Goal: Task Accomplishment & Management: Manage account settings

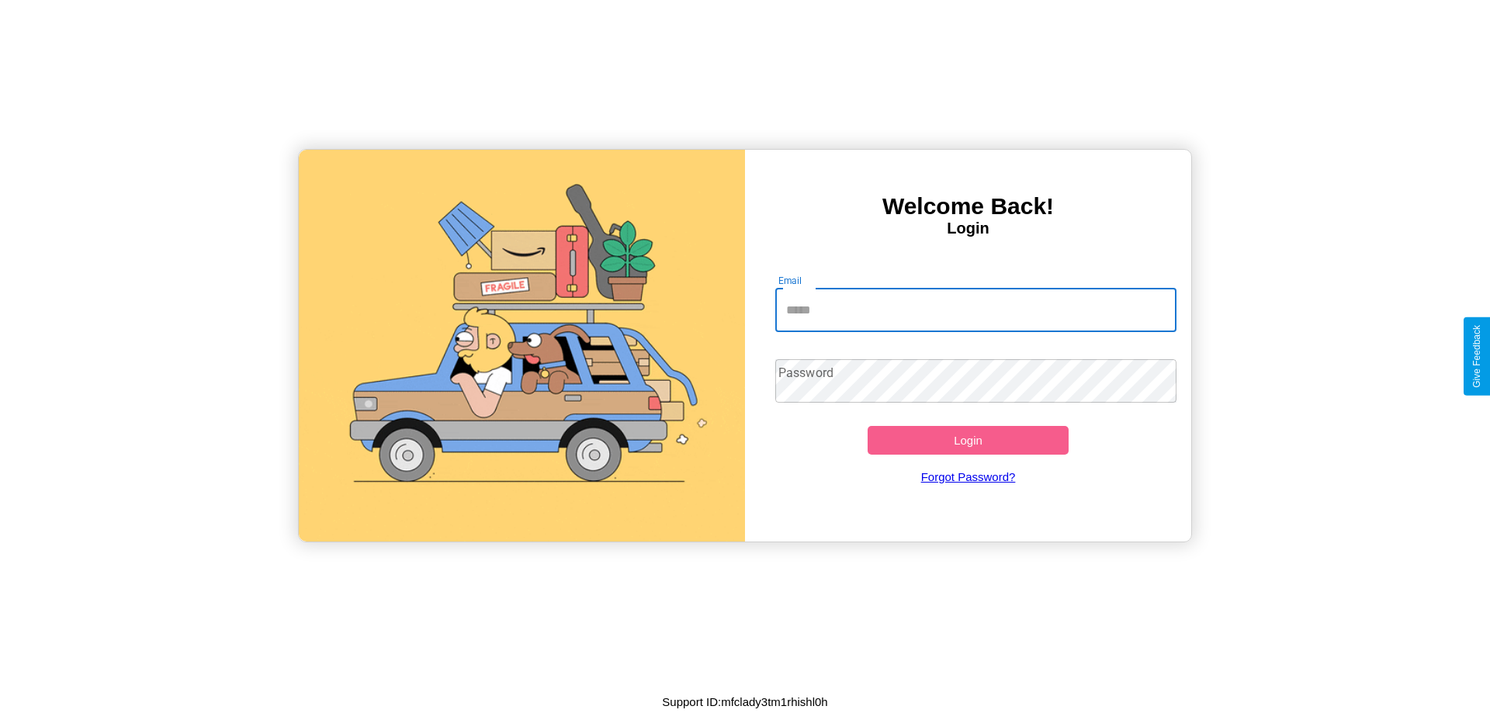
click at [975, 310] on input "Email" at bounding box center [976, 310] width 402 height 43
type input "**********"
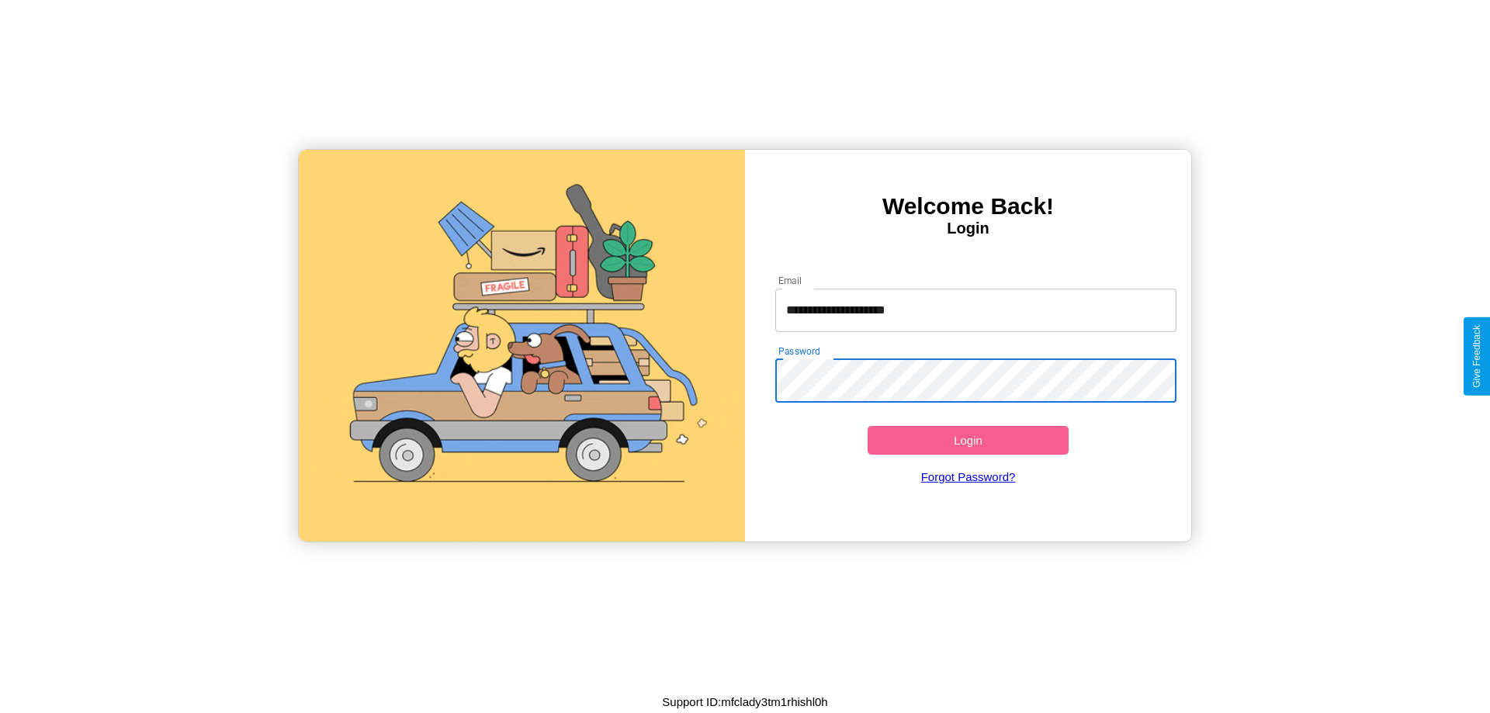
click at [968, 440] on button "Login" at bounding box center [968, 440] width 201 height 29
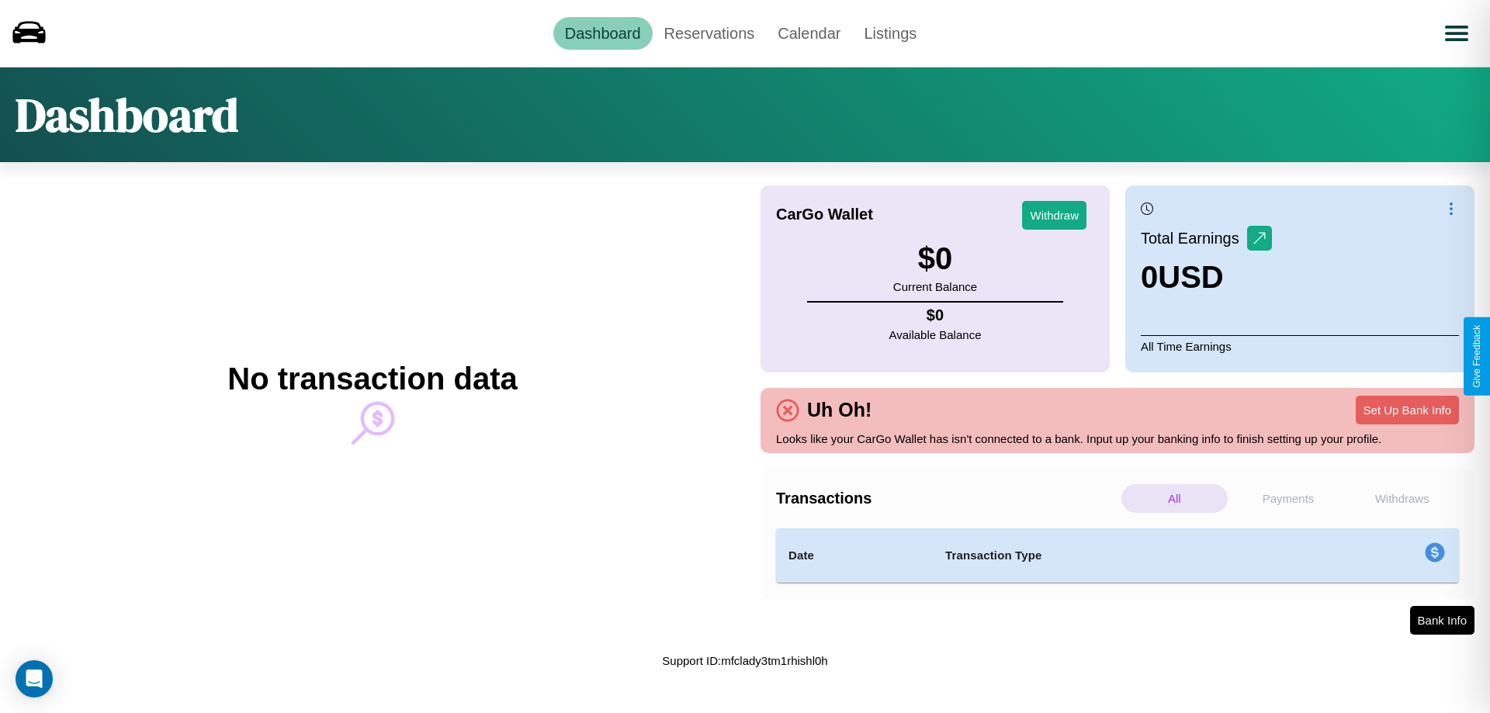
click at [1288, 498] on p "Payments" at bounding box center [1288, 498] width 106 height 29
click at [1401, 498] on p "Withdraws" at bounding box center [1402, 498] width 106 height 29
click at [1288, 498] on p "Payments" at bounding box center [1288, 498] width 106 height 29
click at [1401, 498] on p "Withdraws" at bounding box center [1402, 498] width 106 height 29
click at [708, 33] on link "Reservations" at bounding box center [710, 33] width 114 height 33
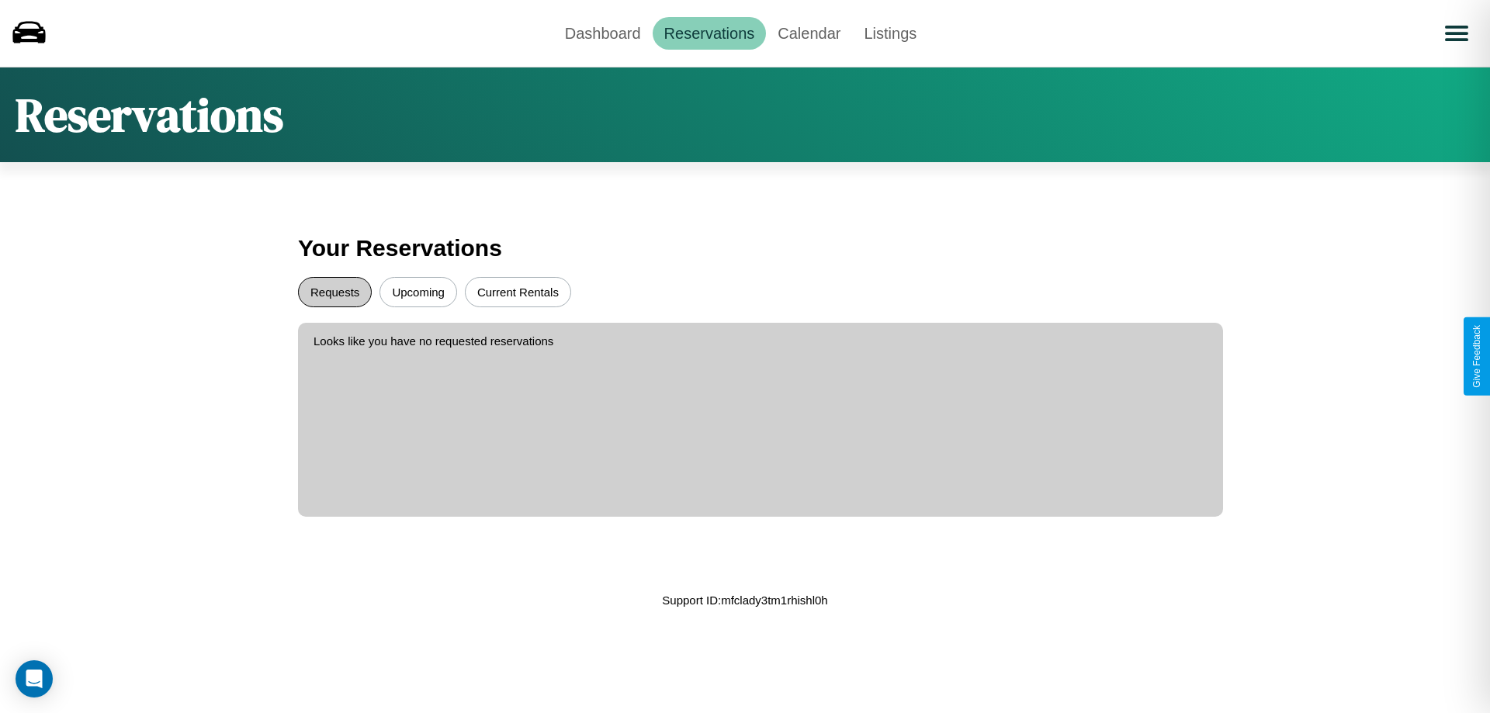
click at [334, 292] on button "Requests" at bounding box center [335, 292] width 74 height 30
click at [418, 292] on button "Upcoming" at bounding box center [418, 292] width 78 height 30
